Goal: Task Accomplishment & Management: Use online tool/utility

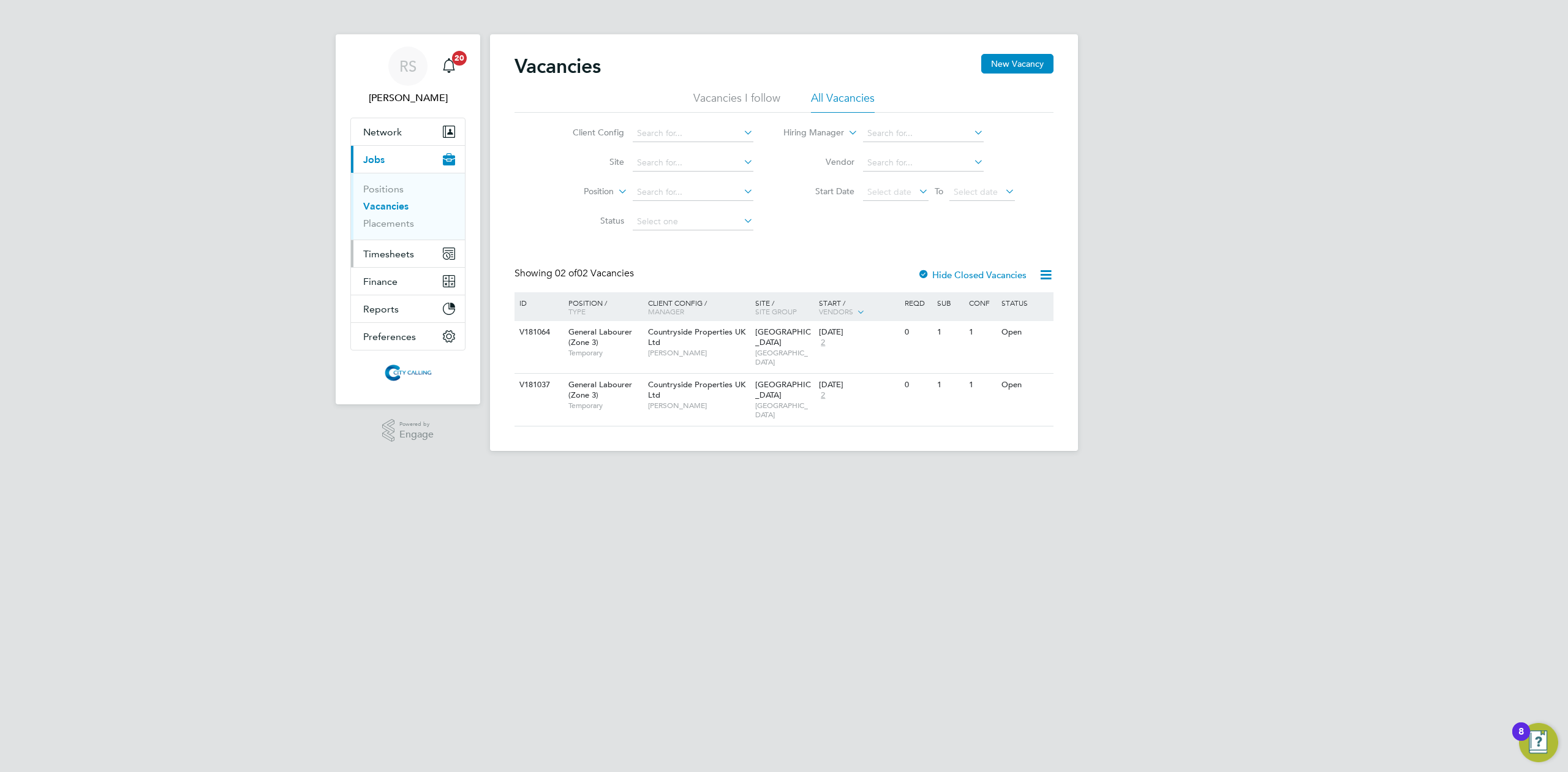
click at [385, 258] on span "Timesheets" at bounding box center [388, 254] width 51 height 12
click at [383, 222] on link "Timesheets" at bounding box center [388, 217] width 51 height 12
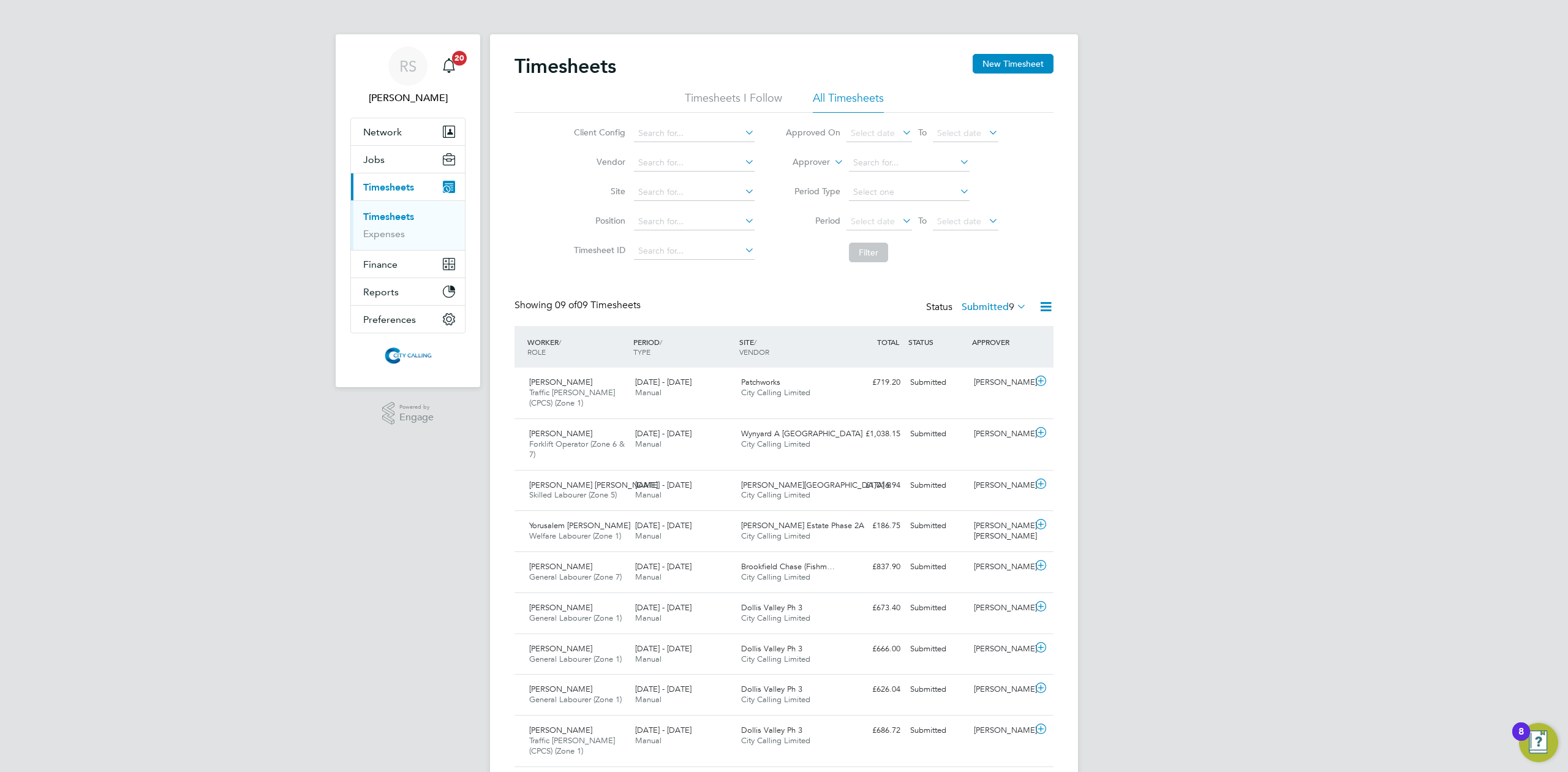
click at [1044, 304] on icon at bounding box center [1046, 307] width 15 height 15
click at [949, 333] on li "Export Timesheets" at bounding box center [969, 336] width 162 height 17
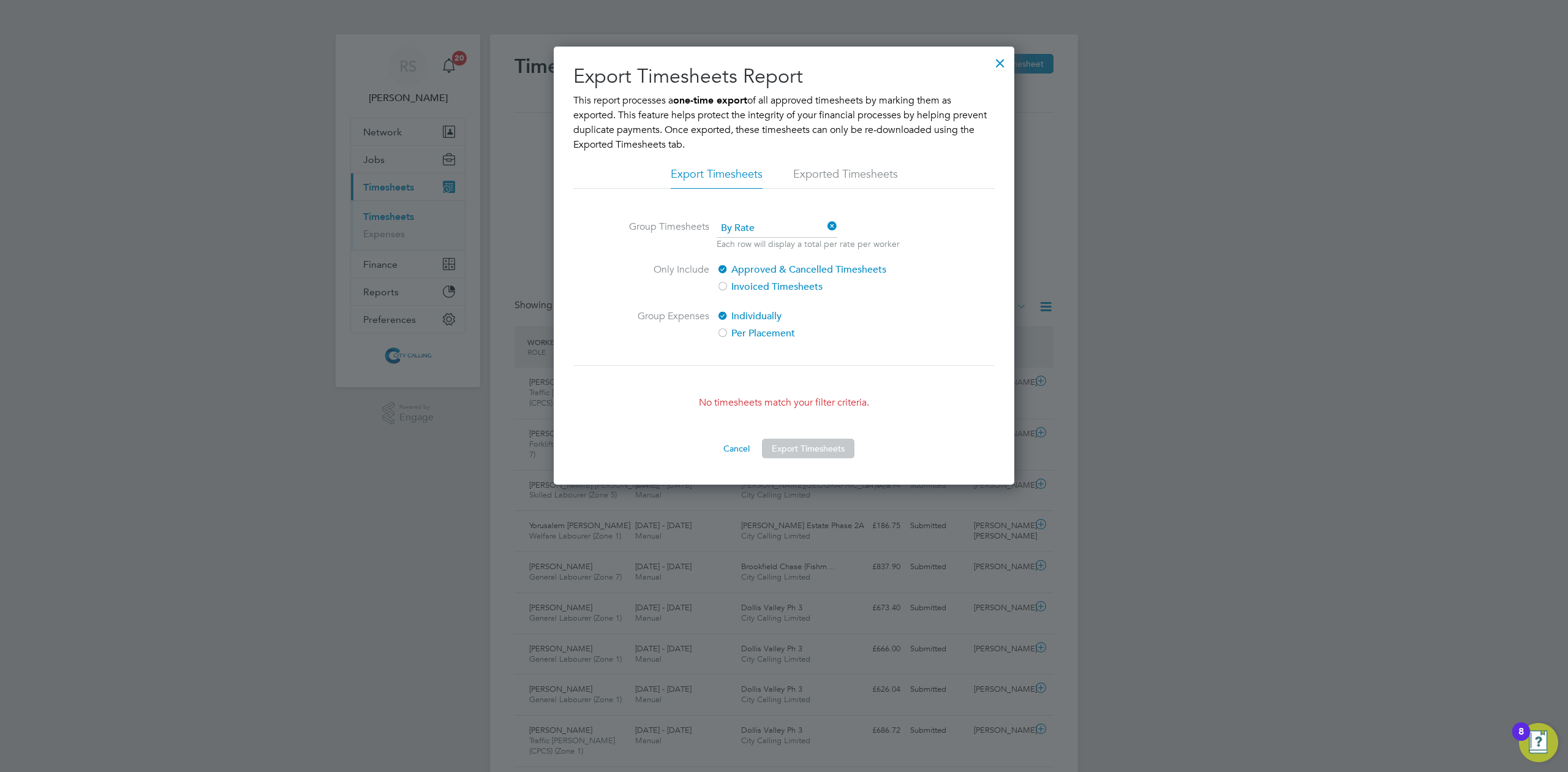
click at [1003, 65] on div at bounding box center [1000, 60] width 22 height 22
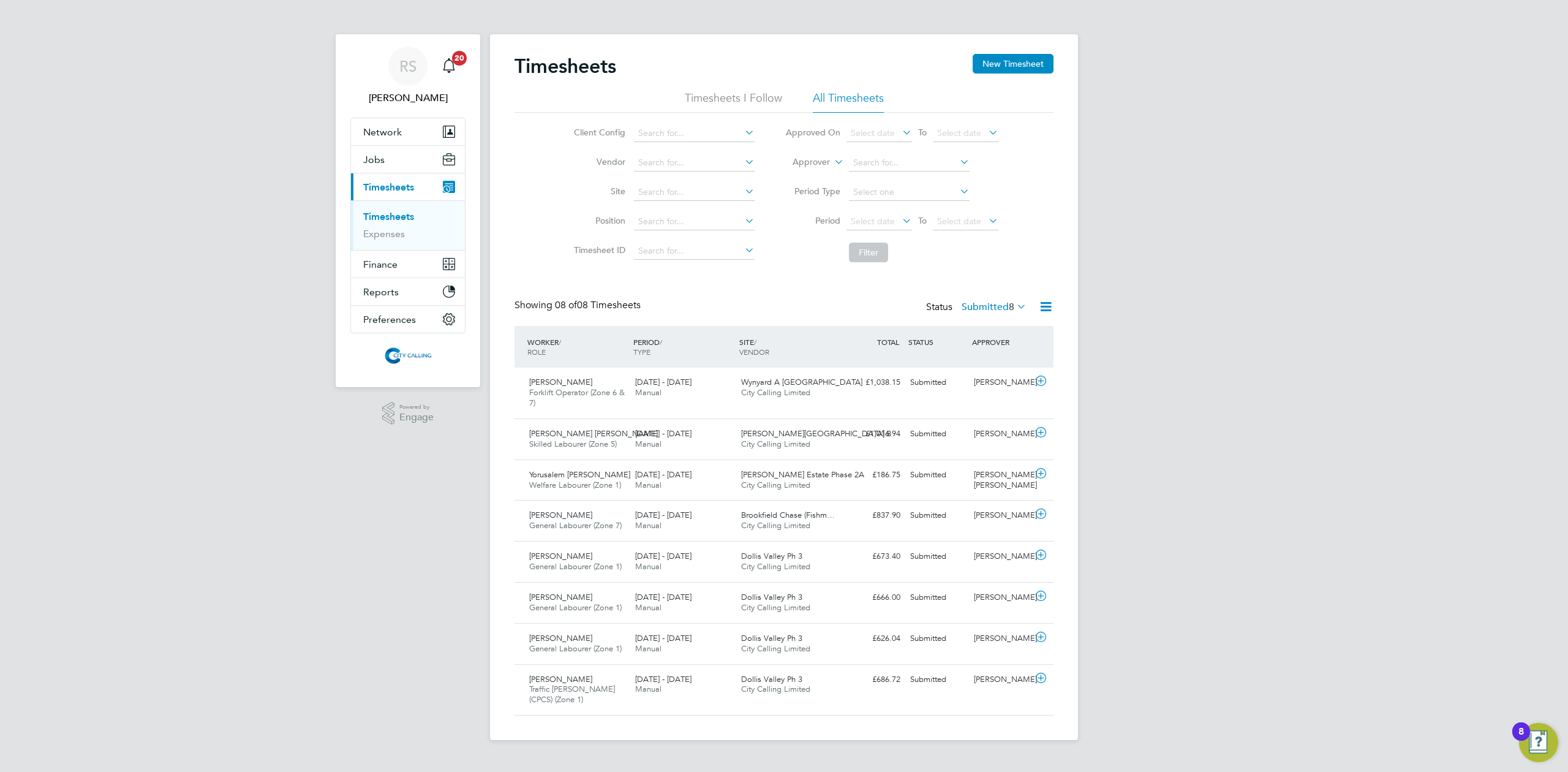
click at [1044, 309] on icon at bounding box center [1046, 307] width 15 height 15
click at [970, 337] on li "Export Timesheets" at bounding box center [969, 336] width 162 height 17
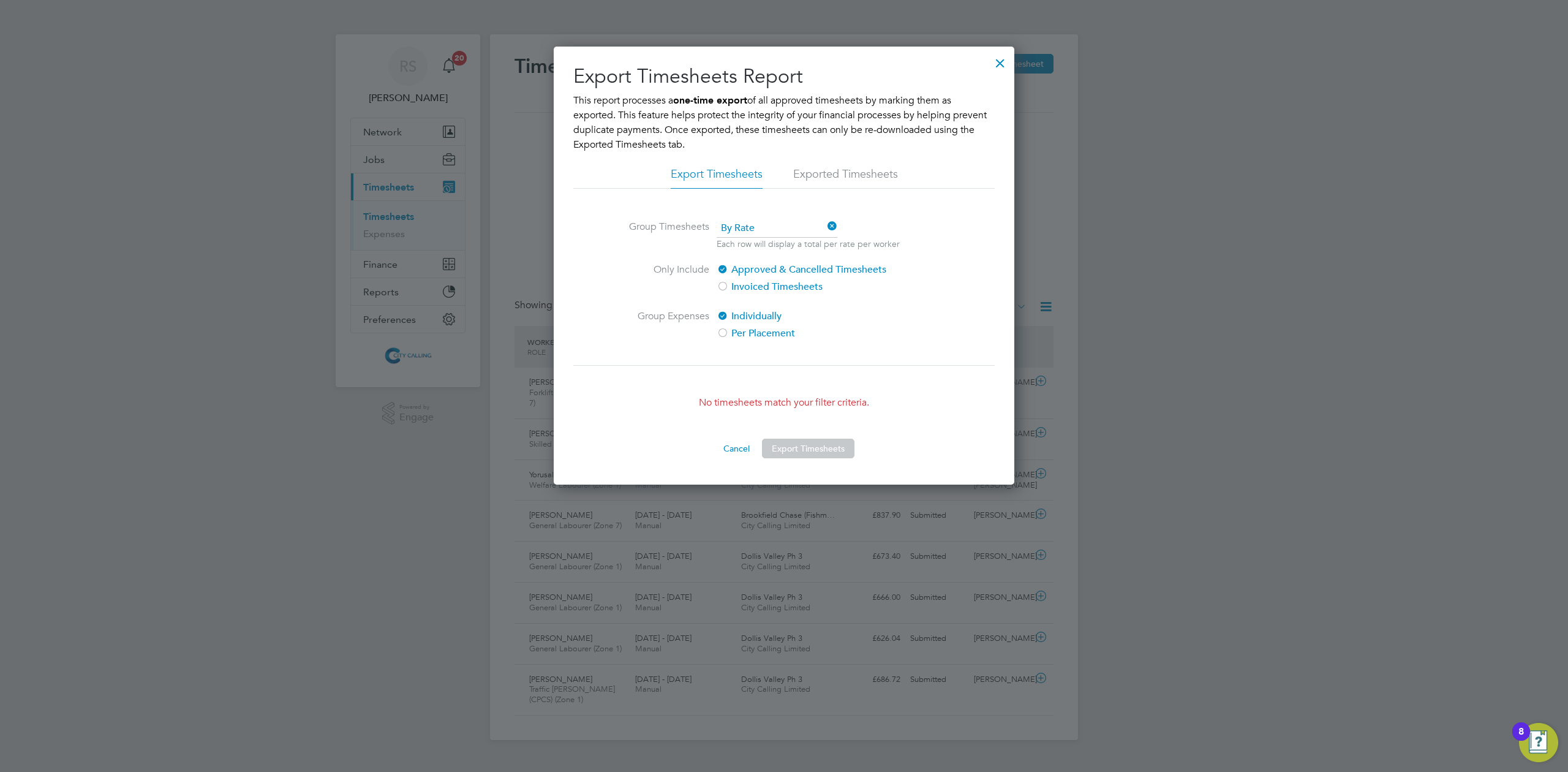
click at [1005, 70] on div at bounding box center [1000, 60] width 22 height 22
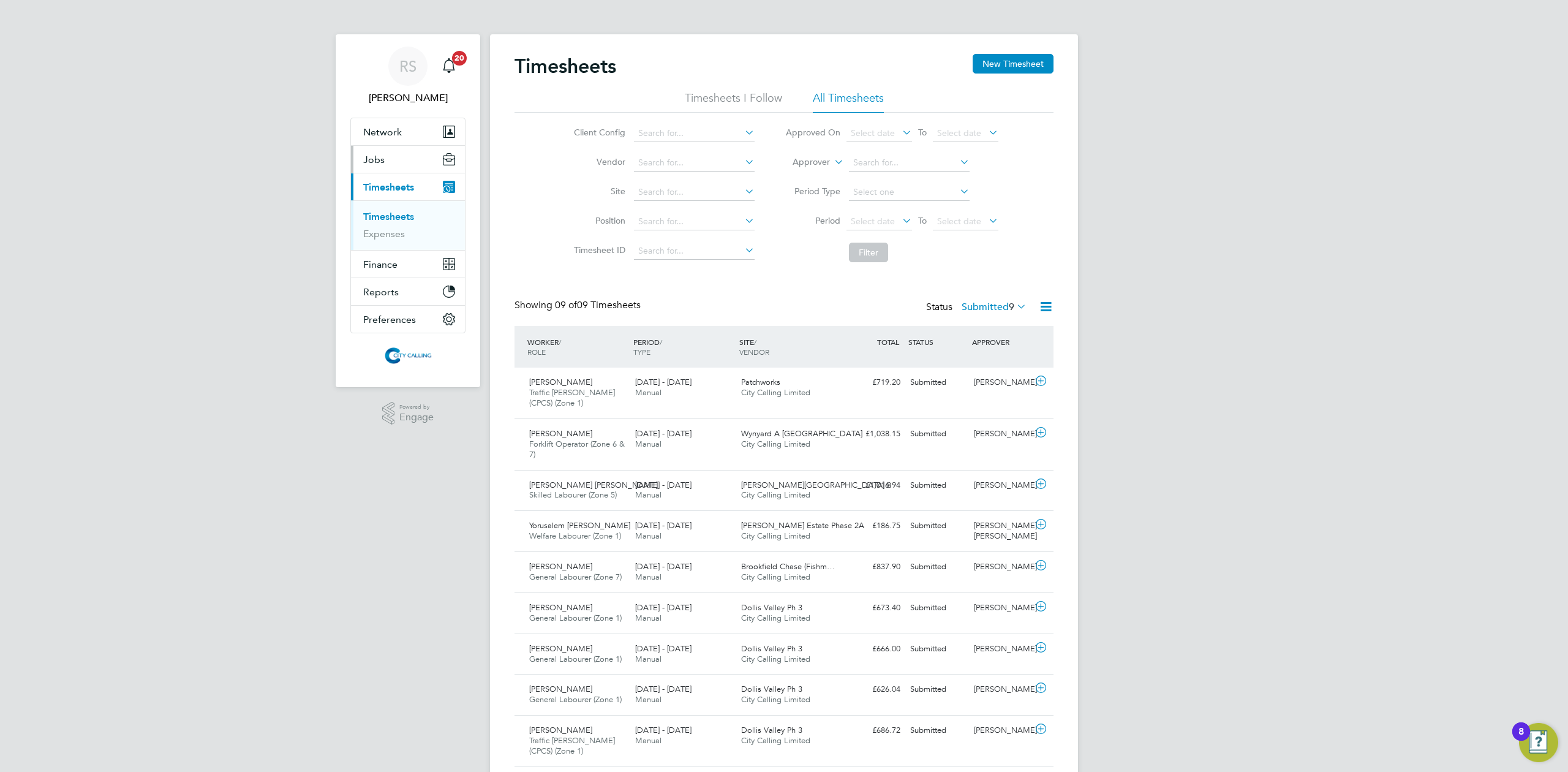
click at [388, 158] on button "Jobs" at bounding box center [408, 160] width 114 height 27
click at [388, 186] on link "Positions" at bounding box center [383, 189] width 40 height 12
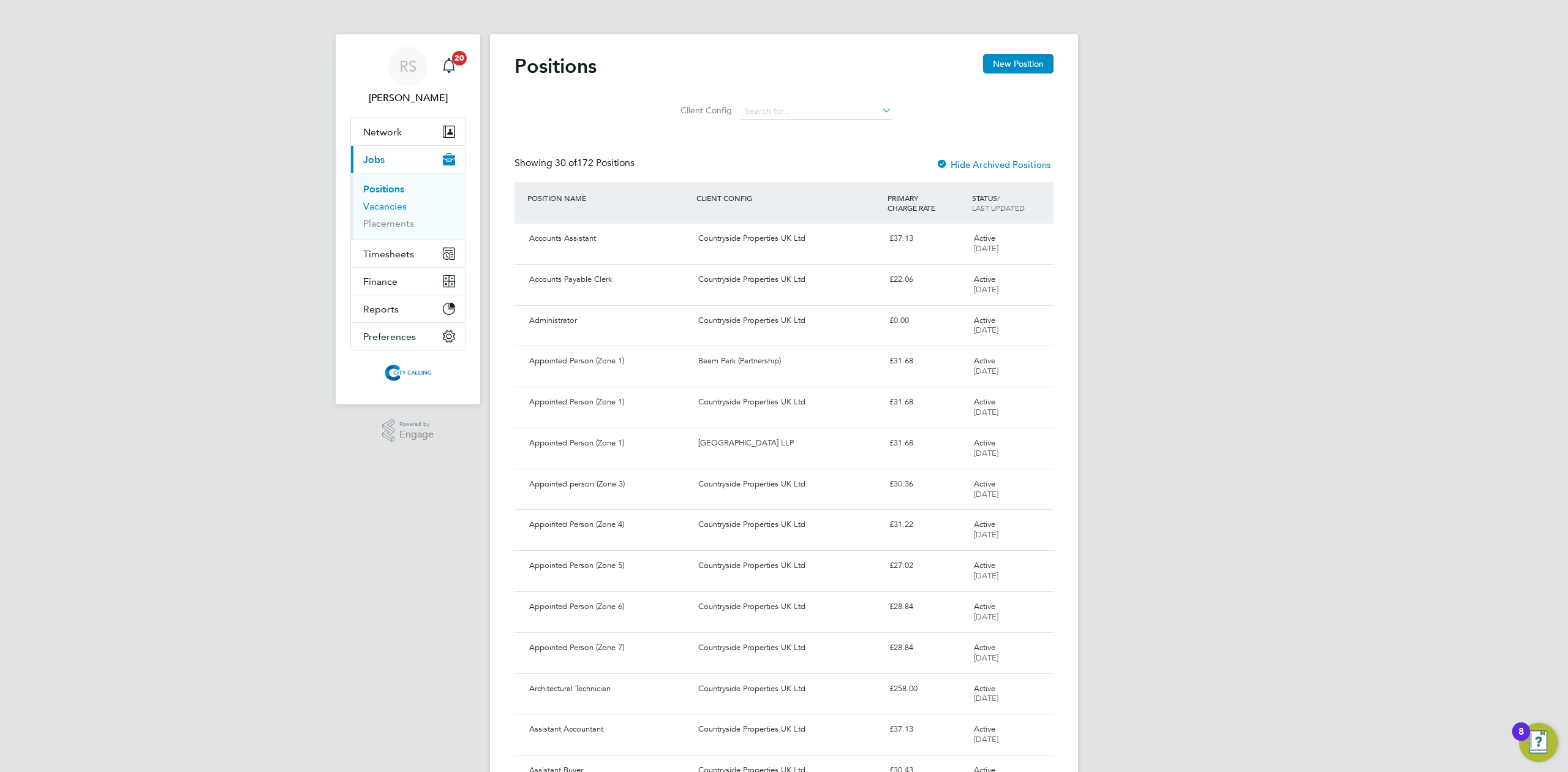
click at [388, 207] on link "Vacancies" at bounding box center [385, 206] width 44 height 12
